Goal: Transaction & Acquisition: Obtain resource

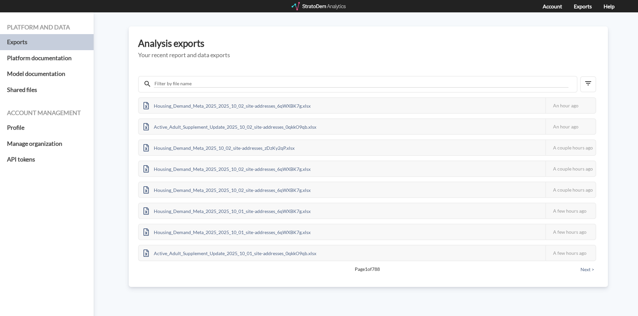
click at [311, 7] on div at bounding box center [319, 6] width 55 height 8
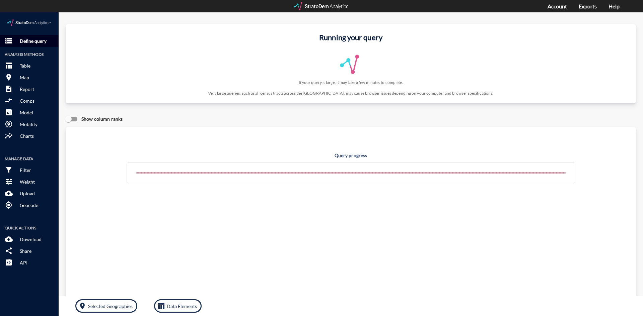
click p "Define query"
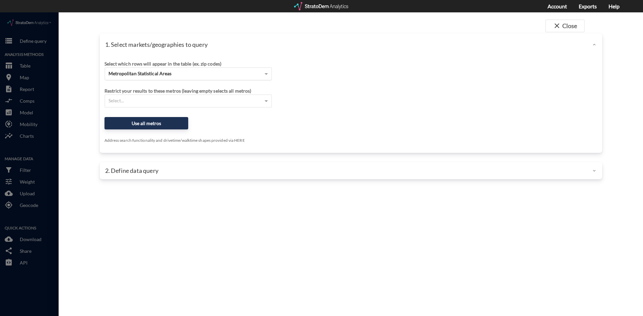
click div "Metropolitan Statistical Areas"
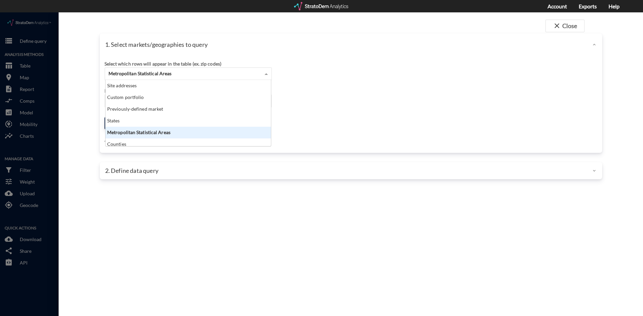
scroll to position [61, 161]
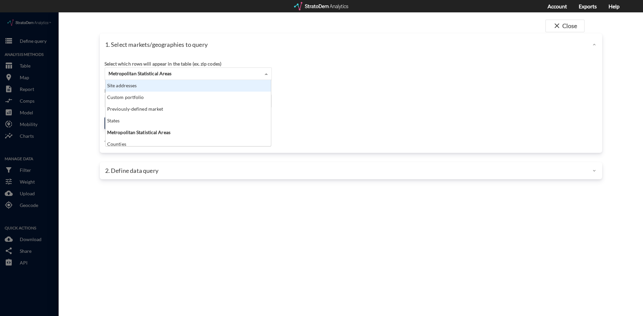
click div "Site addresses"
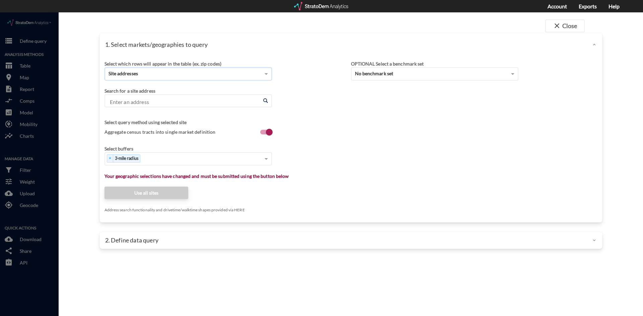
click input "Enter an address"
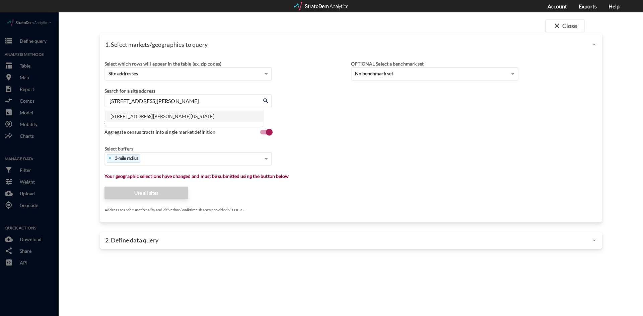
click li "1416 S Highway Dr, Fenton, Missouri"
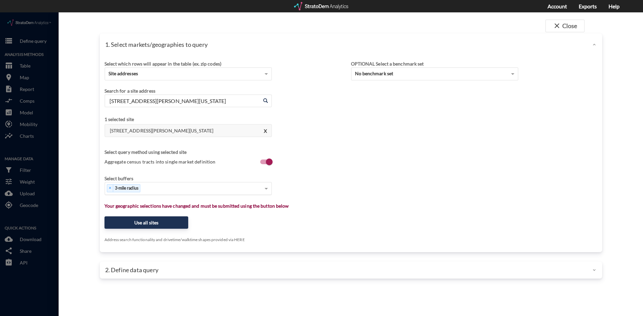
type input "1416 S Highway Dr, Fenton, Missouri"
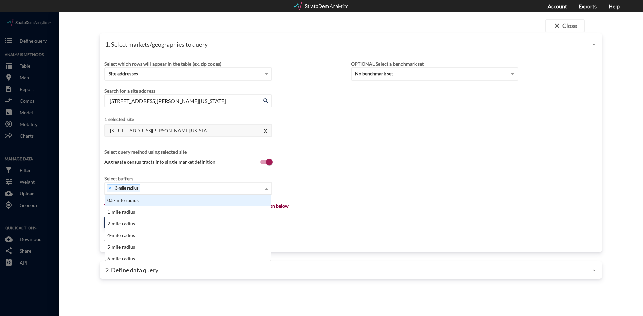
click div "× 3-mile radius"
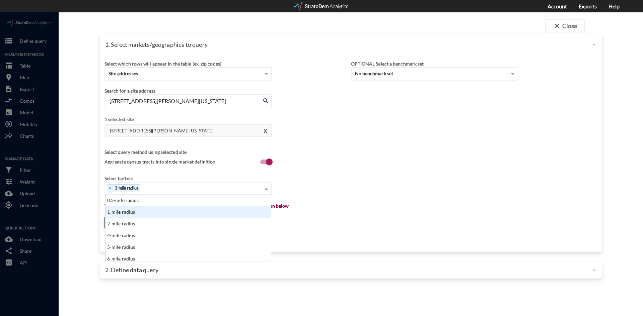
click div "1-mile radius"
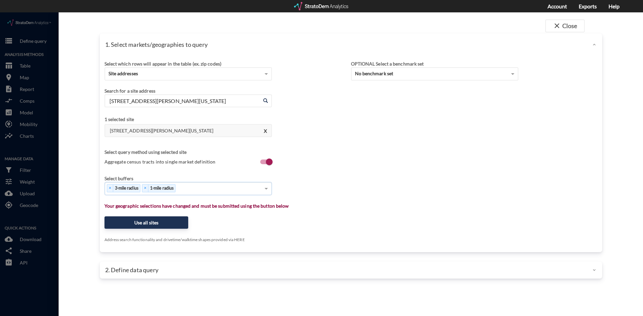
click div "× 3-mile radius × 1-mile radius"
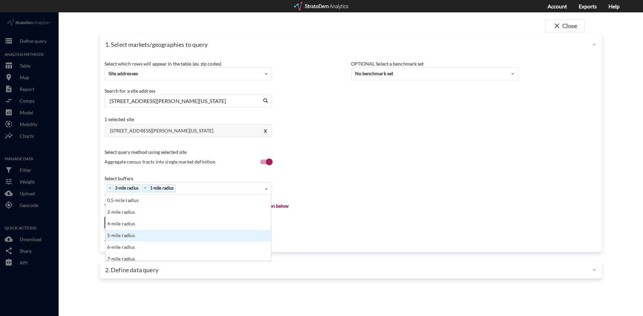
click div "5-mile radius"
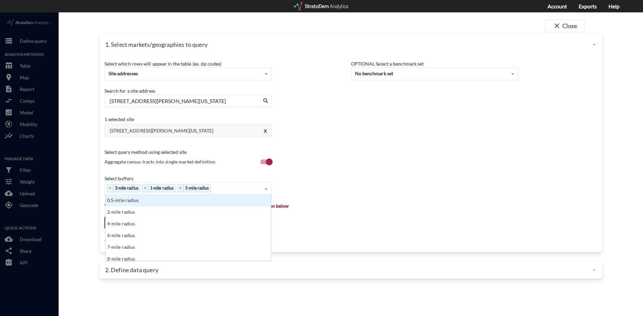
click div "× 3-mile radius × 1-mile radius × 5-mile radius"
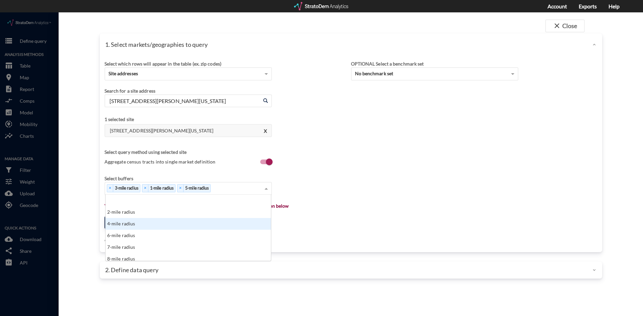
scroll to position [33, 0]
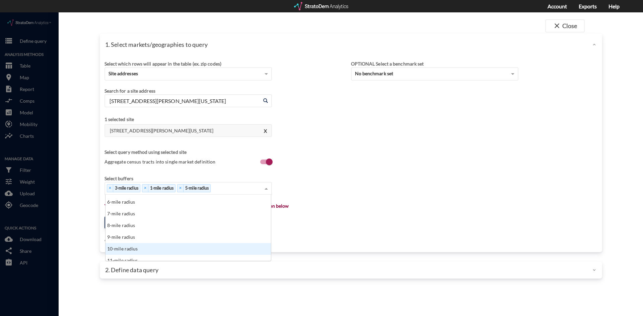
click div "10-mile radius"
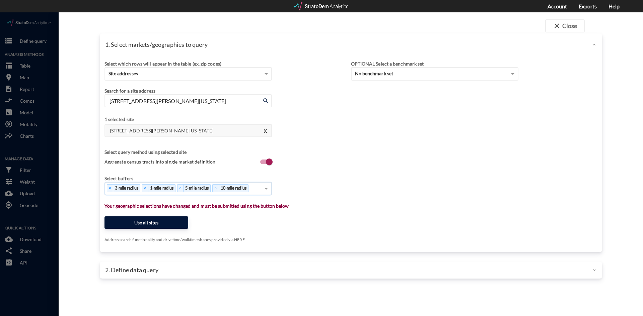
click button "Use all sites"
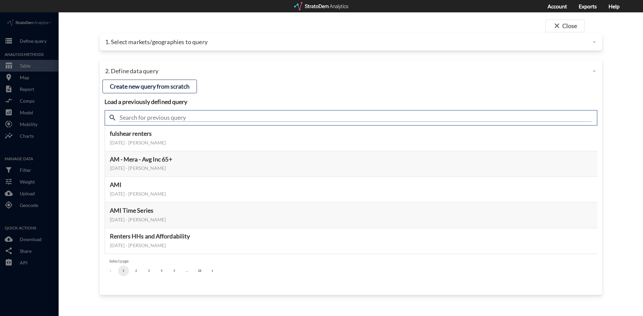
click input "text"
type input "housing demand"
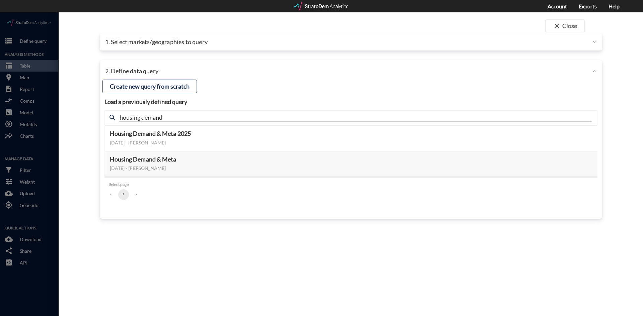
click div "close Close 1. Select markets/geographies to query Select which rows will appea…"
click button "Select this query"
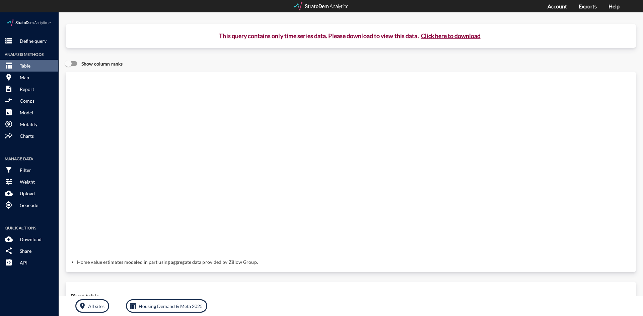
click button "Click here to download"
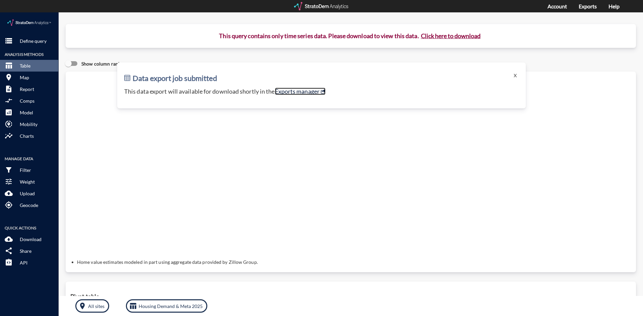
click link "Exports manager"
click p "Define query"
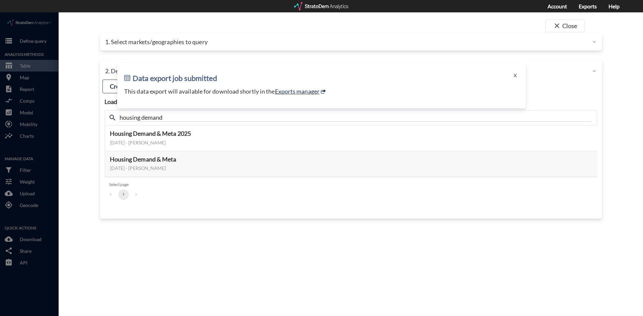
drag, startPoint x: 514, startPoint y: 61, endPoint x: 510, endPoint y: 62, distance: 3.5
click button "X"
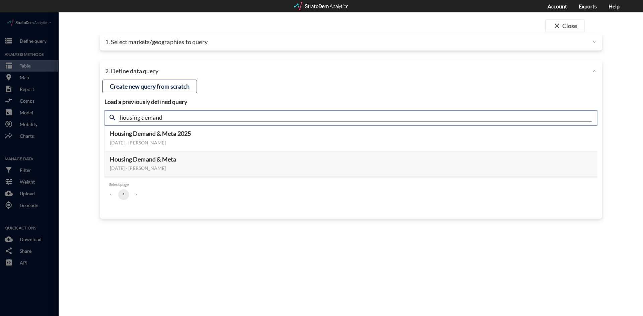
click input "housing demand"
type input "active adult"
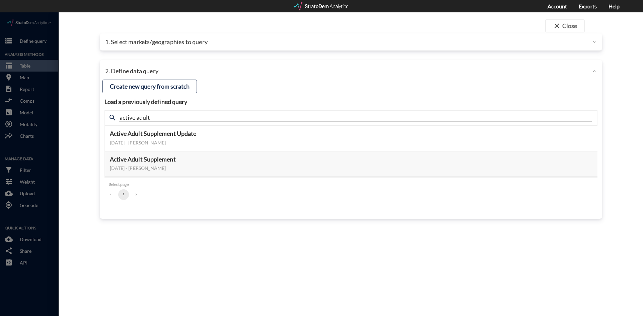
click div "close Close 1. Select markets/geographies to query Select which rows will appea…"
click button "Select this query"
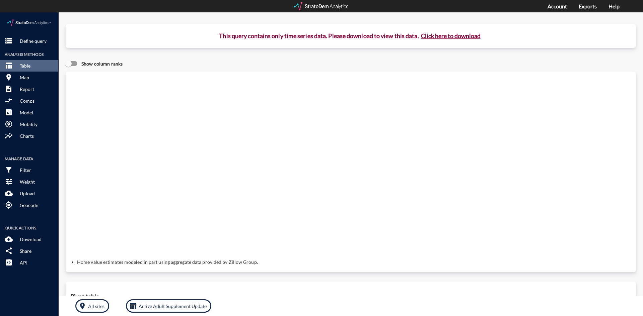
click button "Click here to download"
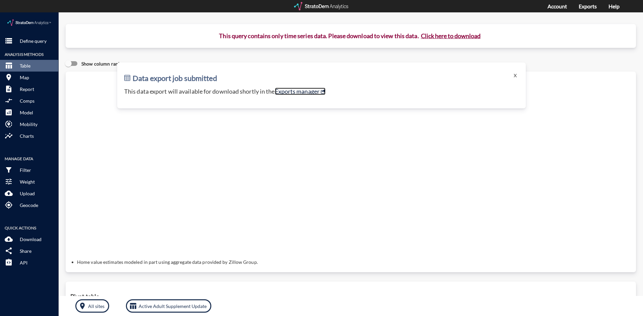
click link "Exports manager"
click button "storage Define query"
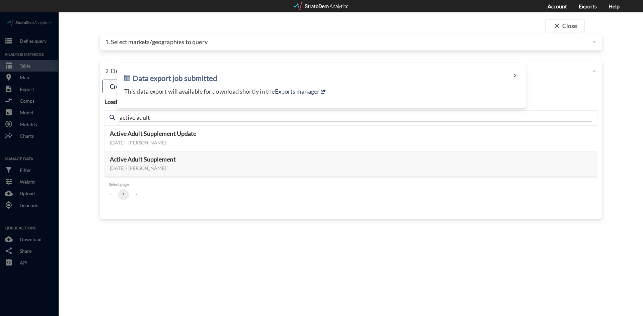
click p "1. Select markets/geographies to query"
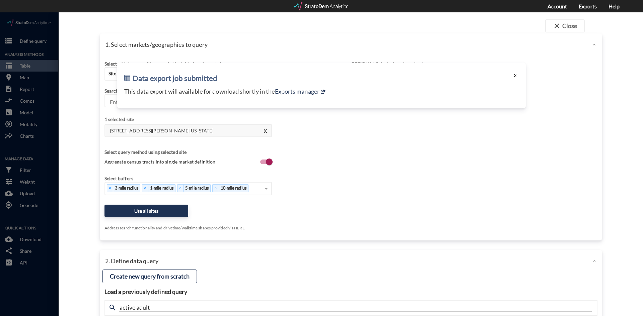
click button "X"
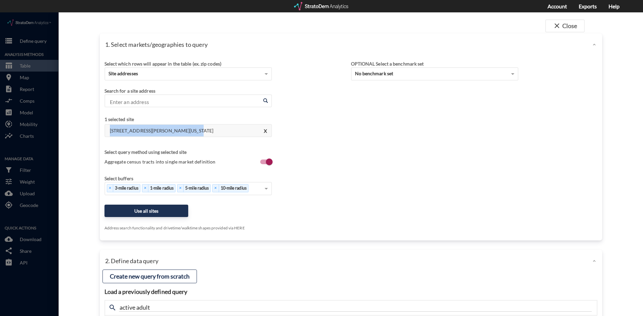
drag, startPoint x: 186, startPoint y: 118, endPoint x: 106, endPoint y: 116, distance: 80.3
click h4 "1416 S Highway Dr, Fenton, Missouri"
copy h4 "1416 S Highway Dr, Fenton, Missouri"
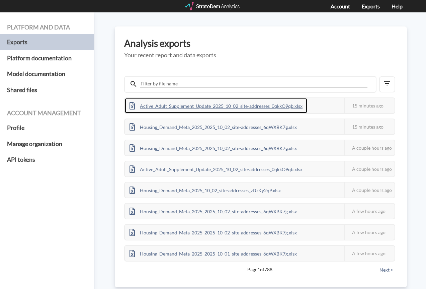
click at [176, 105] on div "Active_Adult_Supplement_Update_2025_10_02_site-addresses_0qkkO9qb.xlsx" at bounding box center [216, 105] width 182 height 15
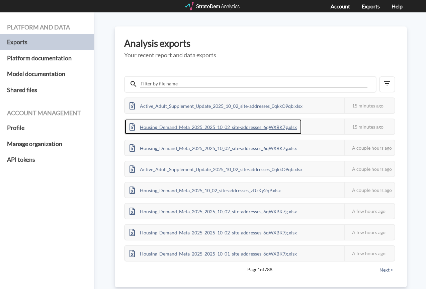
click at [162, 127] on div "Housing_Demand_Meta_2025_2025_10_02_site-addresses_6qWXBK7g.xlsx" at bounding box center [213, 126] width 177 height 15
